Goal: Task Accomplishment & Management: Use online tool/utility

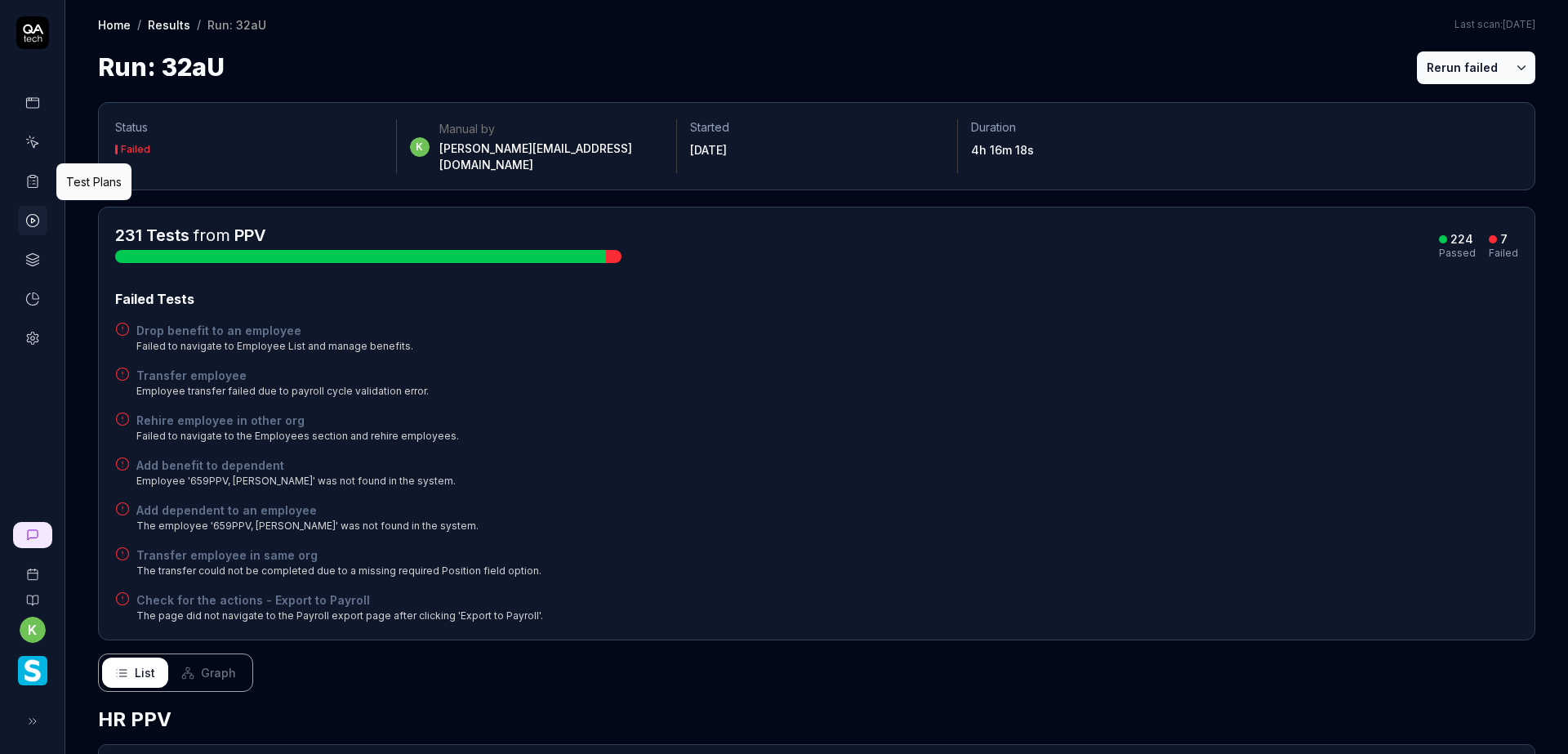
click at [29, 183] on icon at bounding box center [33, 182] width 15 height 15
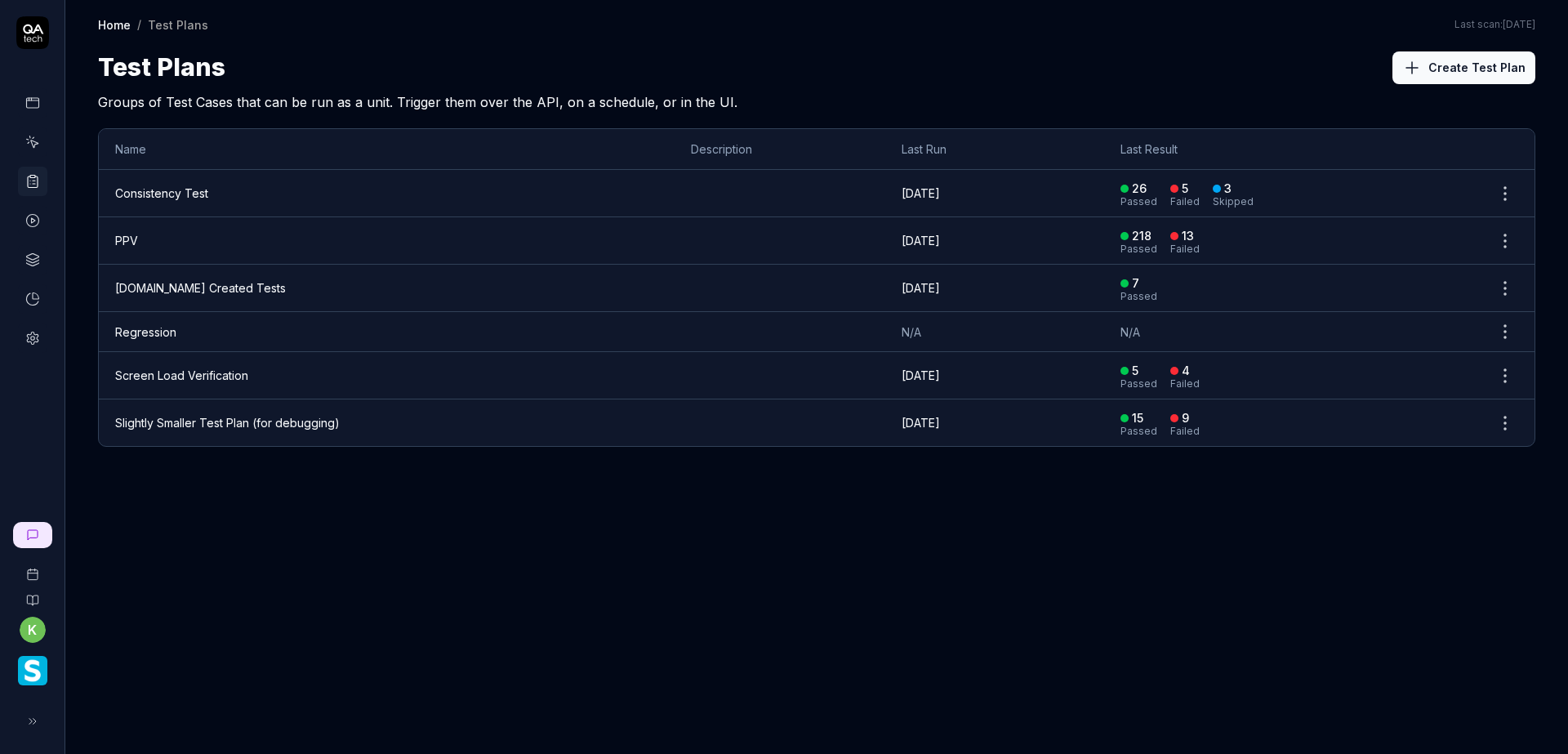
click at [170, 236] on td "PPV" at bounding box center [386, 240] width 576 height 47
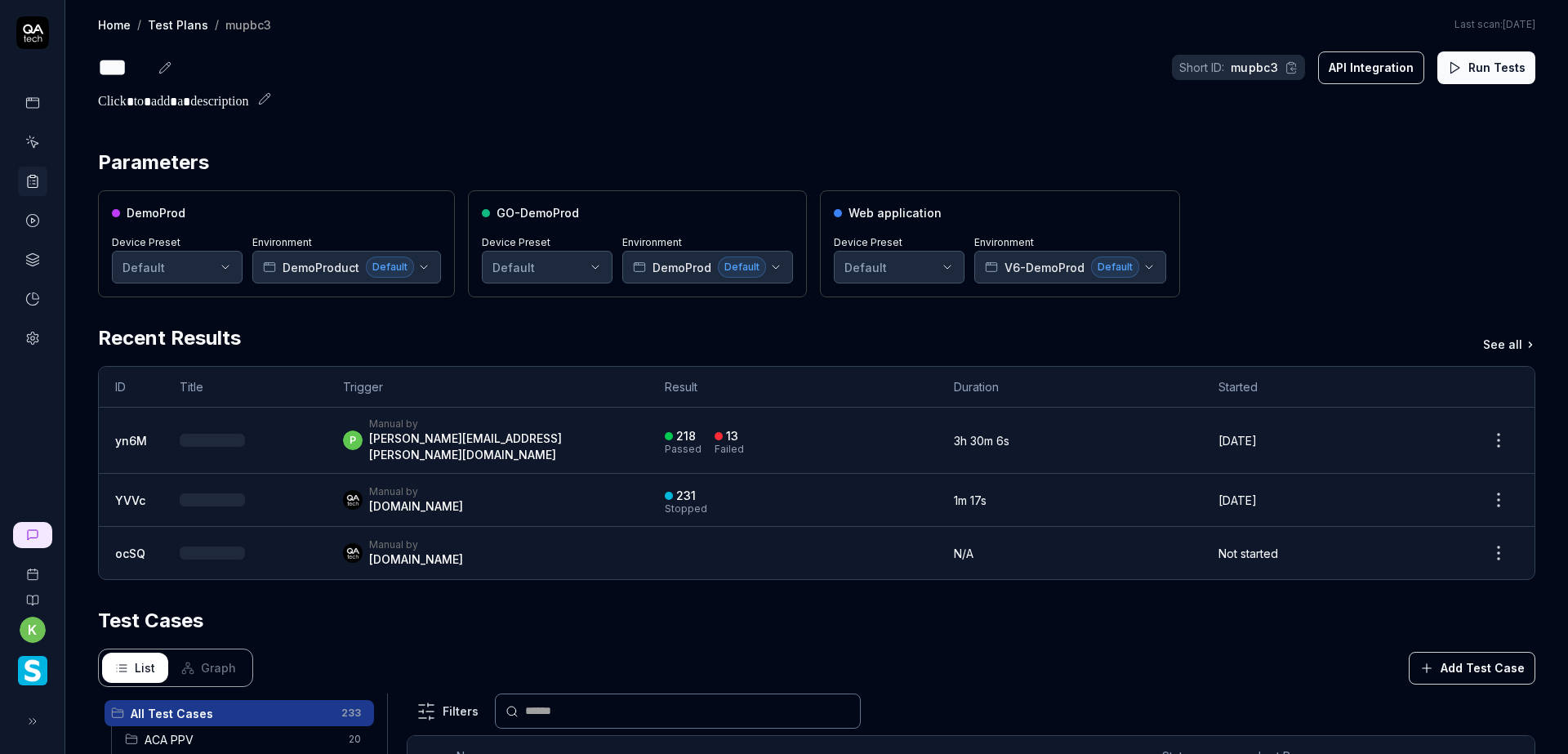
click at [1458, 72] on button "Run Tests" at bounding box center [1485, 67] width 98 height 33
